Goal: Information Seeking & Learning: Check status

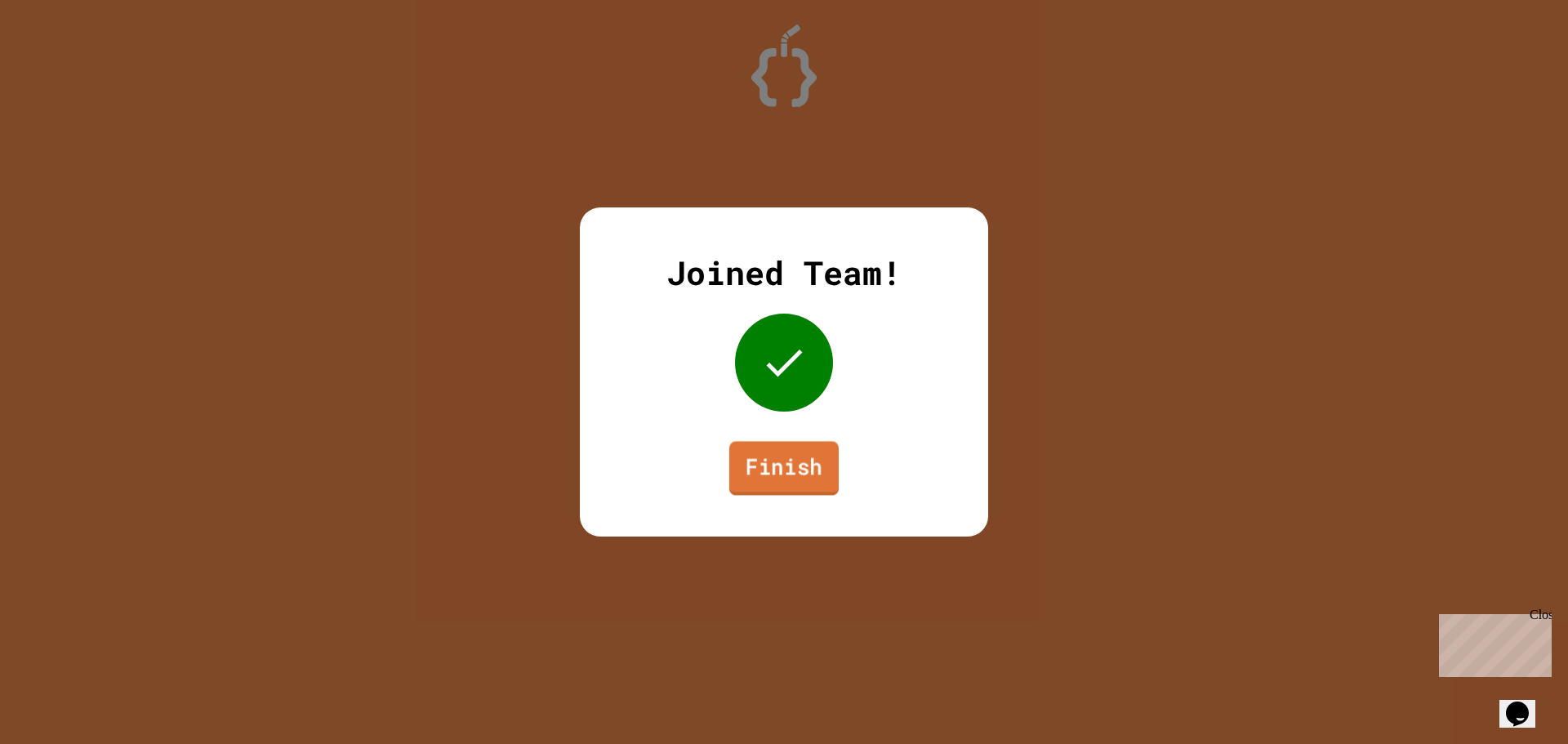
click at [805, 460] on link "Finish" at bounding box center [784, 467] width 110 height 54
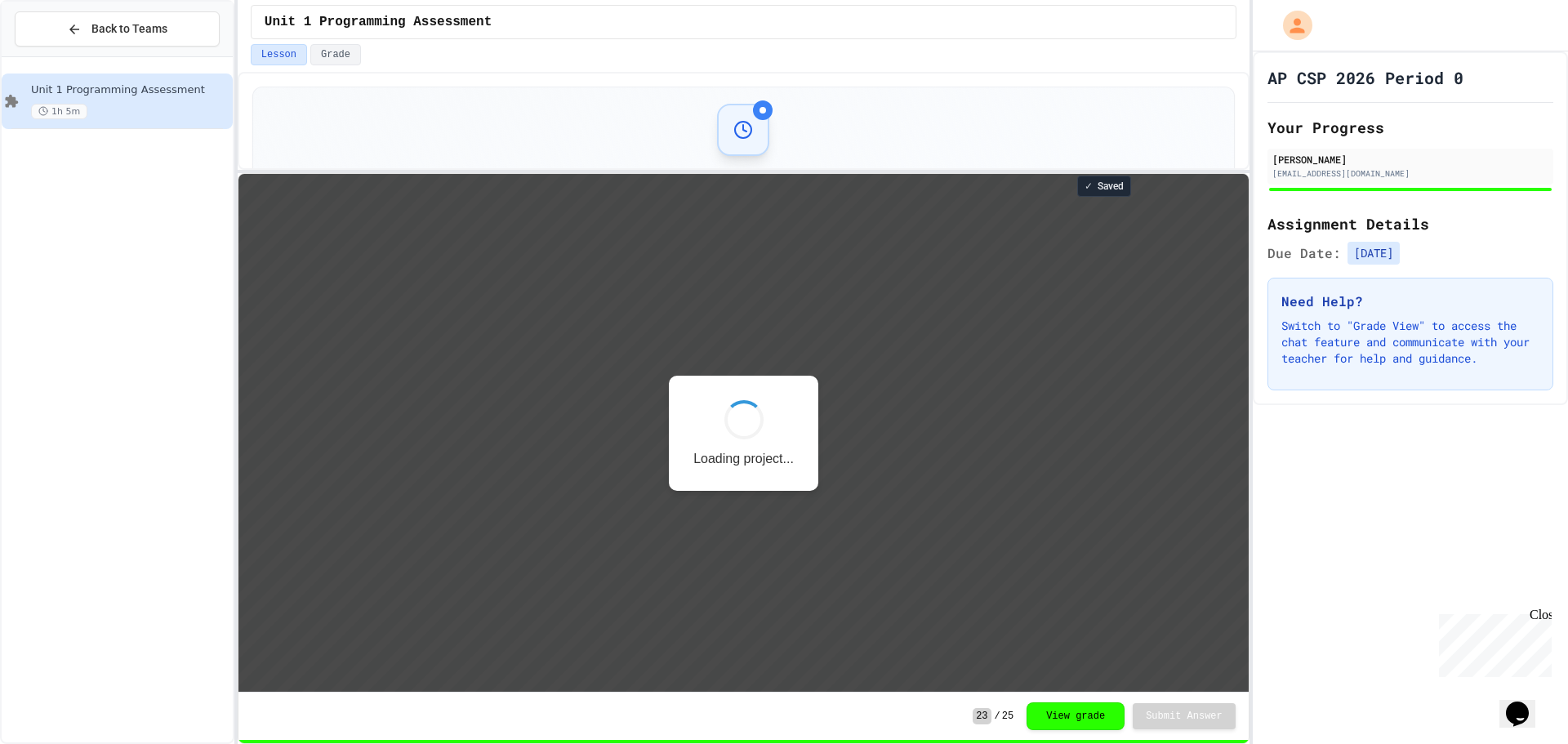
scroll to position [2, 0]
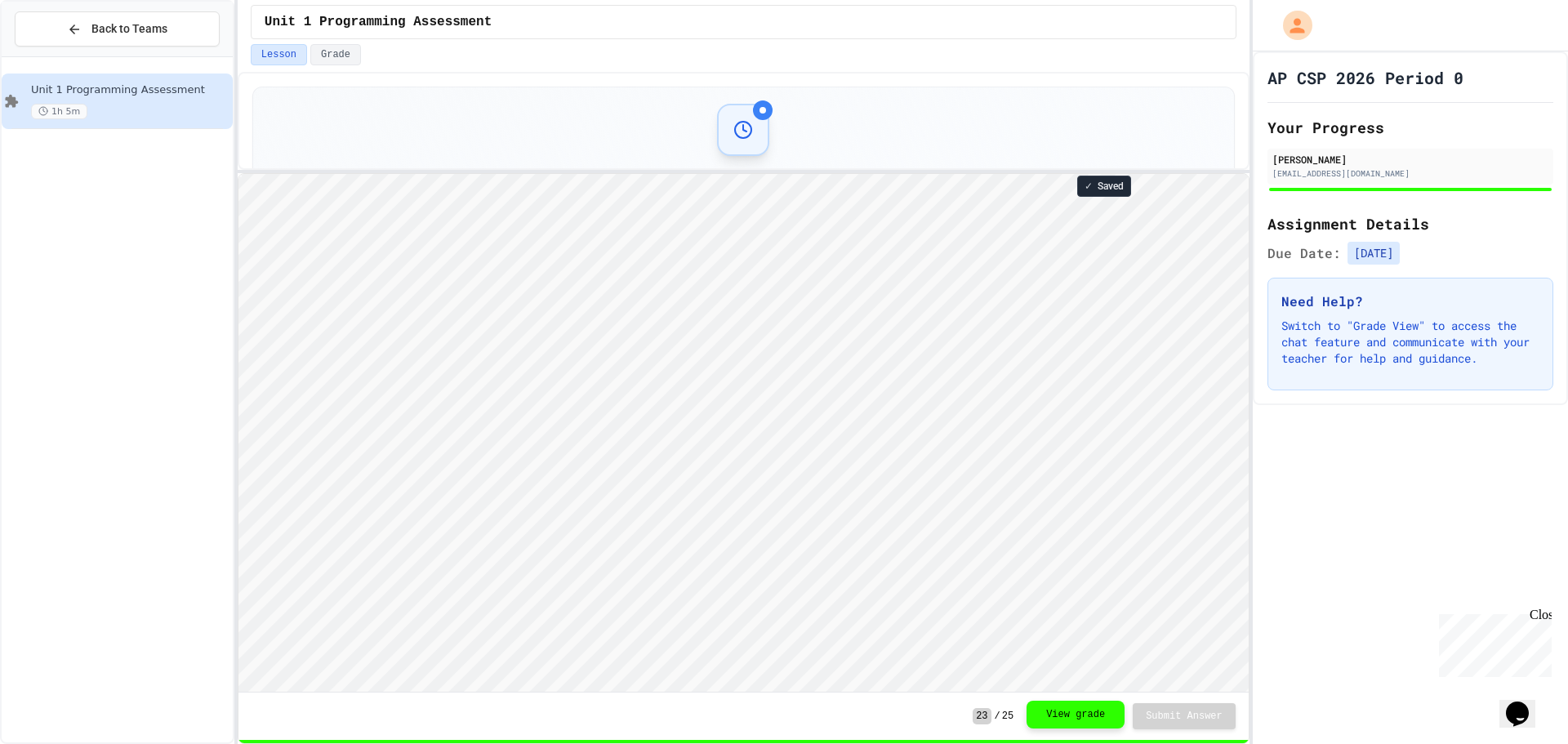
click at [1114, 711] on button "View grade" at bounding box center [1075, 714] width 98 height 28
click at [1105, 711] on button "View grade" at bounding box center [1075, 714] width 98 height 28
click at [748, 139] on div at bounding box center [743, 129] width 52 height 52
click at [760, 106] on div at bounding box center [763, 111] width 20 height 20
click at [743, 128] on icon at bounding box center [743, 129] width 20 height 20
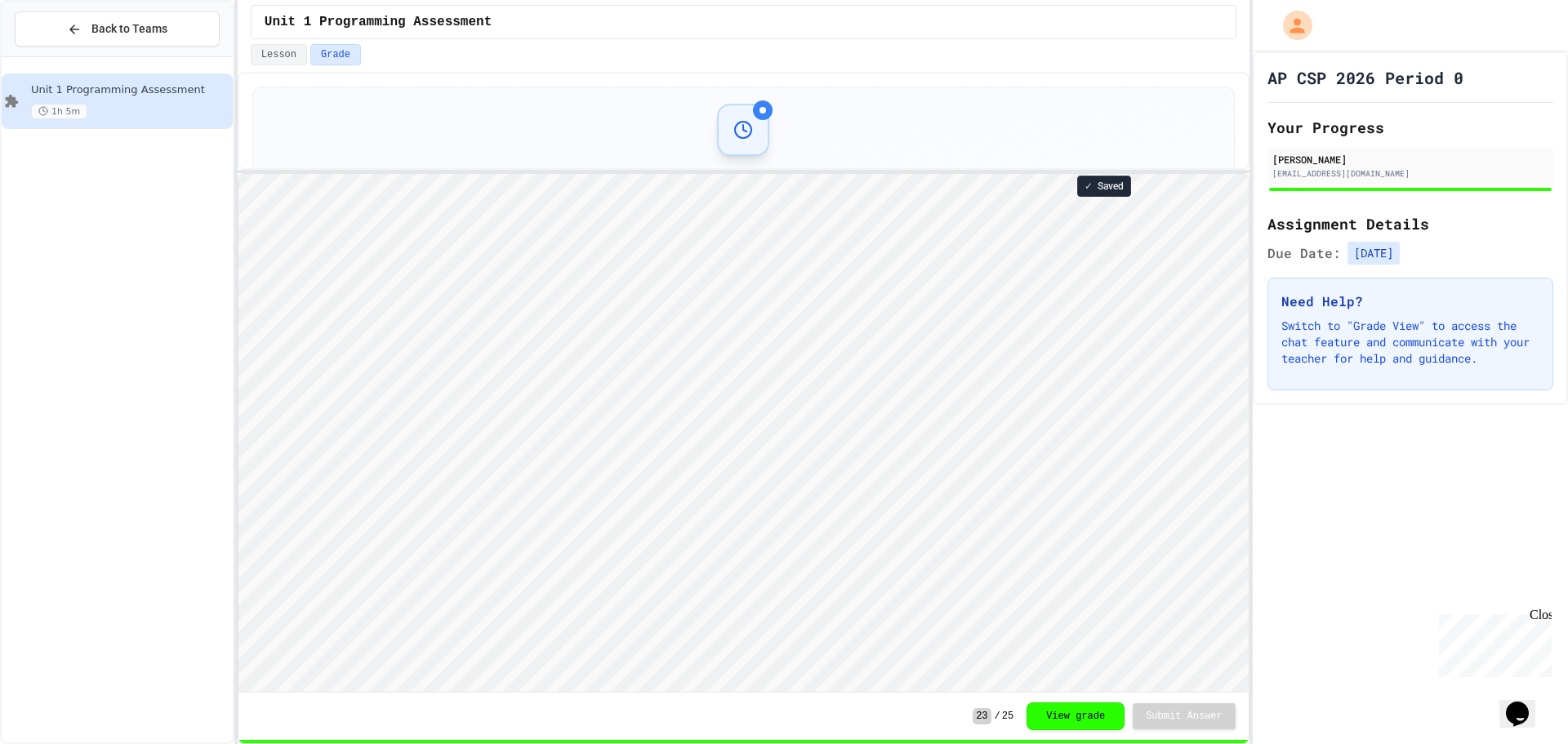
click at [743, 128] on icon at bounding box center [743, 129] width 20 height 20
drag, startPoint x: 1397, startPoint y: 388, endPoint x: 1282, endPoint y: 314, distance: 136.8
click at [1282, 314] on div "Need Help? Switch to "Grade View" to access the chat feature and communicate wi…" at bounding box center [1410, 334] width 286 height 113
click at [1303, 340] on p "Switch to "Grade View" to access the chat feature and communicate with your tea…" at bounding box center [1410, 342] width 258 height 49
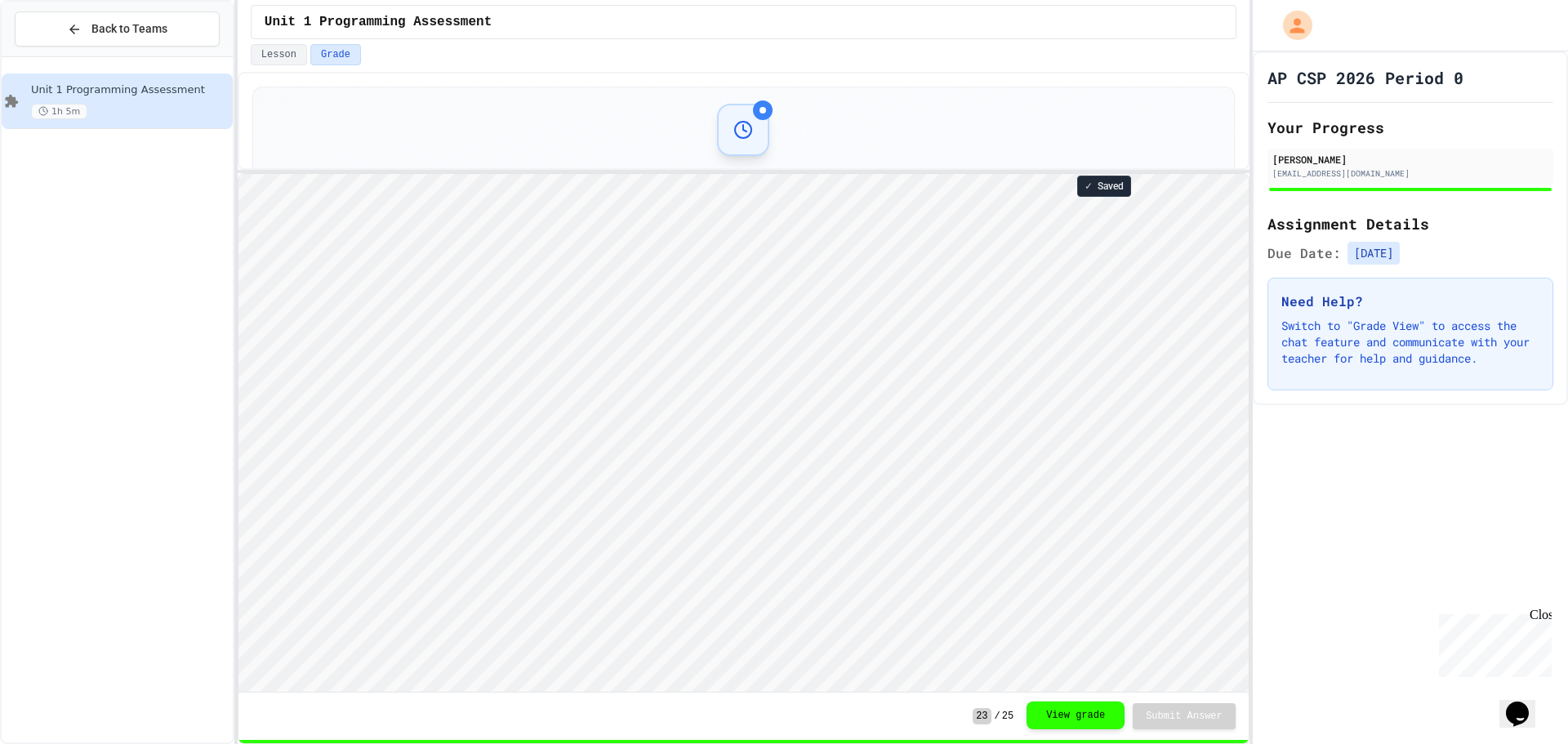
click at [1083, 721] on button "View grade" at bounding box center [1075, 715] width 98 height 28
click at [1084, 720] on button "View grade" at bounding box center [1075, 714] width 98 height 28
click at [753, 111] on div at bounding box center [763, 111] width 20 height 20
click at [749, 127] on div at bounding box center [743, 129] width 52 height 52
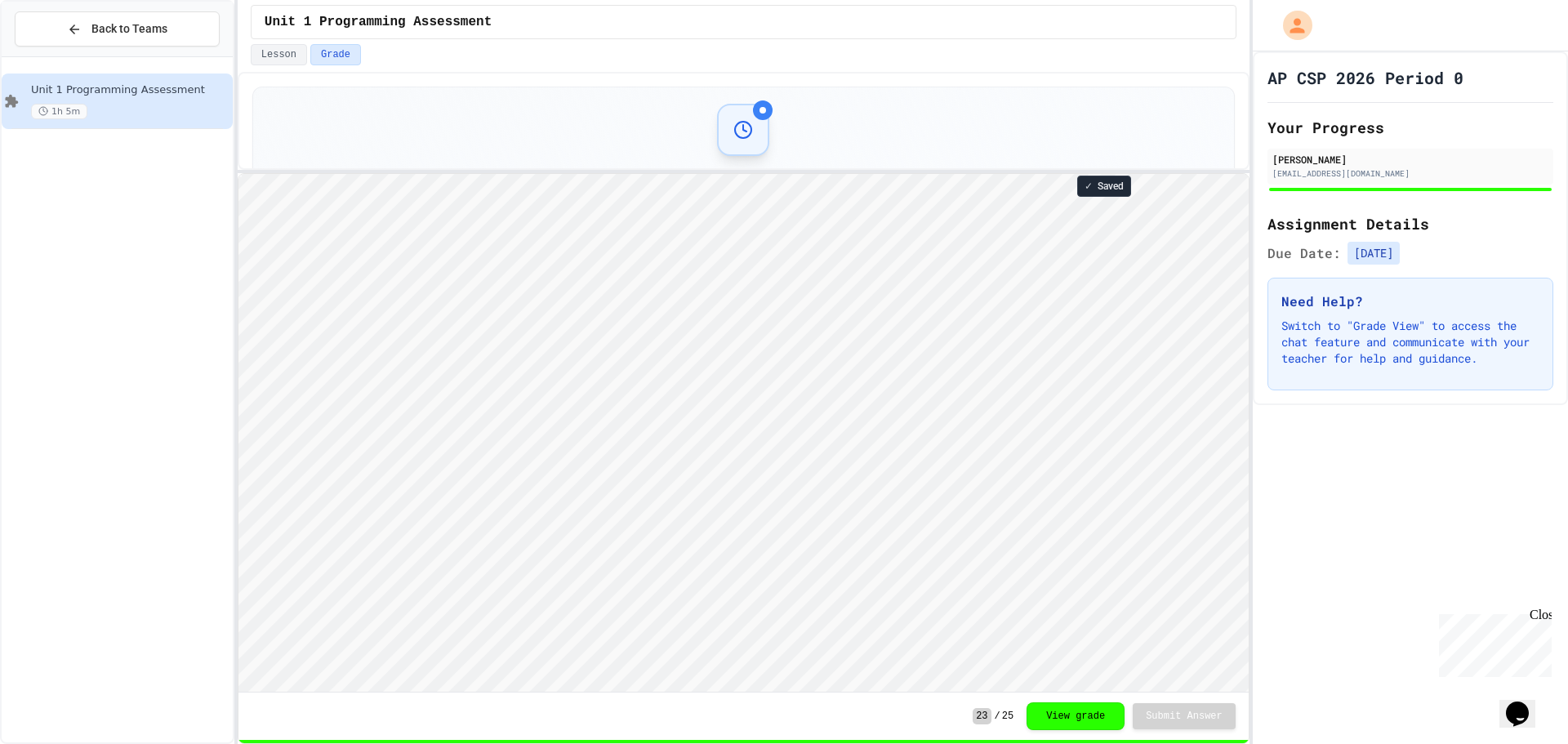
click at [747, 127] on div at bounding box center [743, 129] width 52 height 52
click at [746, 123] on div at bounding box center [743, 129] width 52 height 52
click at [269, 56] on button "Lesson" at bounding box center [279, 54] width 56 height 21
